Goal: Check status

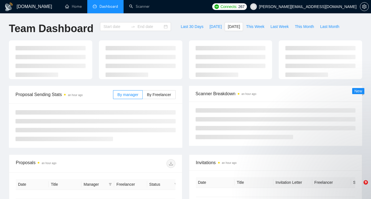
type input "[DATE]"
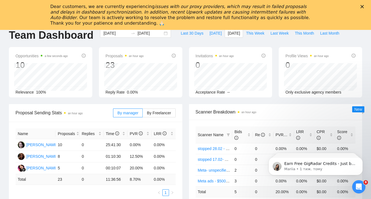
scroll to position [40, 0]
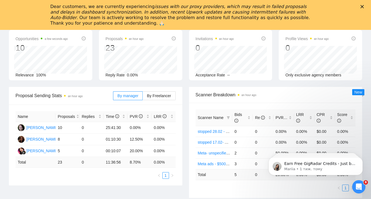
click at [363, 6] on polygon "Закрити" at bounding box center [362, 6] width 3 height 3
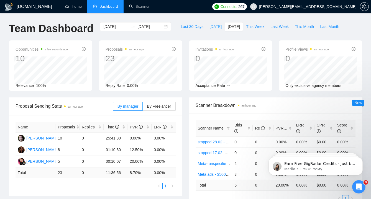
scroll to position [0, 0]
click at [212, 27] on span "[DATE]" at bounding box center [216, 27] width 12 height 6
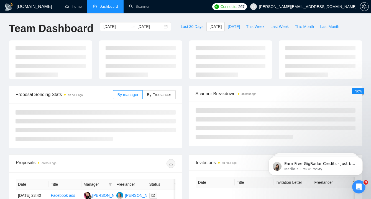
type input "[DATE]"
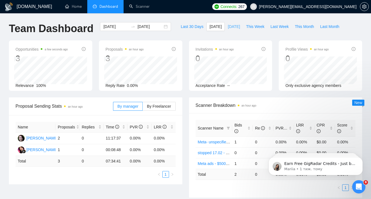
click at [228, 26] on span "[DATE]" at bounding box center [234, 27] width 12 height 6
type input "[DATE]"
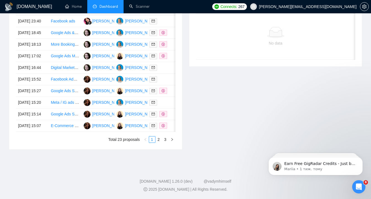
scroll to position [270, 0]
click at [159, 143] on link "2" at bounding box center [159, 140] width 6 height 6
